Goal: Find contact information: Find contact information

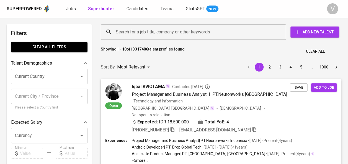
drag, startPoint x: 0, startPoint y: 0, endPoint x: 8, endPoint y: 179, distance: 178.7
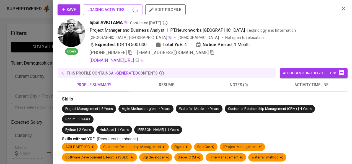
drag, startPoint x: 8, startPoint y: 179, endPoint x: 339, endPoint y: 9, distance: 372.1
click at [334, 7] on div "Save LOADING ACTIVITIES... edit profile Open Iqbal AVIOTAMA Contacted [DATE] Pr…" at bounding box center [203, 34] width 290 height 60
click at [340, 9] on icon "button" at bounding box center [343, 8] width 7 height 7
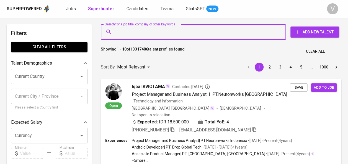
paste input "PT. Rotaryana Engineering"
click at [132, 32] on input "Search for a job title, company or other keywords" at bounding box center [194, 32] width 161 height 11
type input "PT. Rotaryana Engineering"
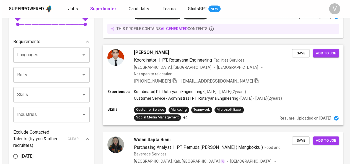
scroll to position [117, 0]
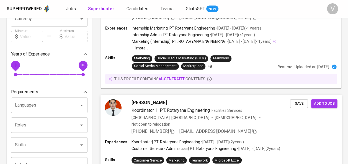
click at [154, 115] on div "[GEOGRAPHIC_DATA], [GEOGRAPHIC_DATA]" at bounding box center [170, 118] width 78 height 6
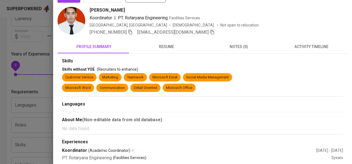
scroll to position [0, 0]
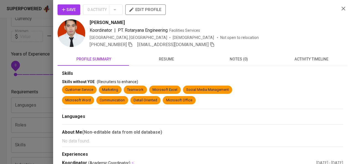
drag, startPoint x: 121, startPoint y: 21, endPoint x: 89, endPoint y: 20, distance: 32.7
click at [89, 20] on div "[PERSON_NAME] Koordinator | PT. Rotaryana Engineering Facilities Services [GEOG…" at bounding box center [196, 33] width 277 height 29
copy span "[PERSON_NAME]"
